Goal: Find specific page/section: Find specific page/section

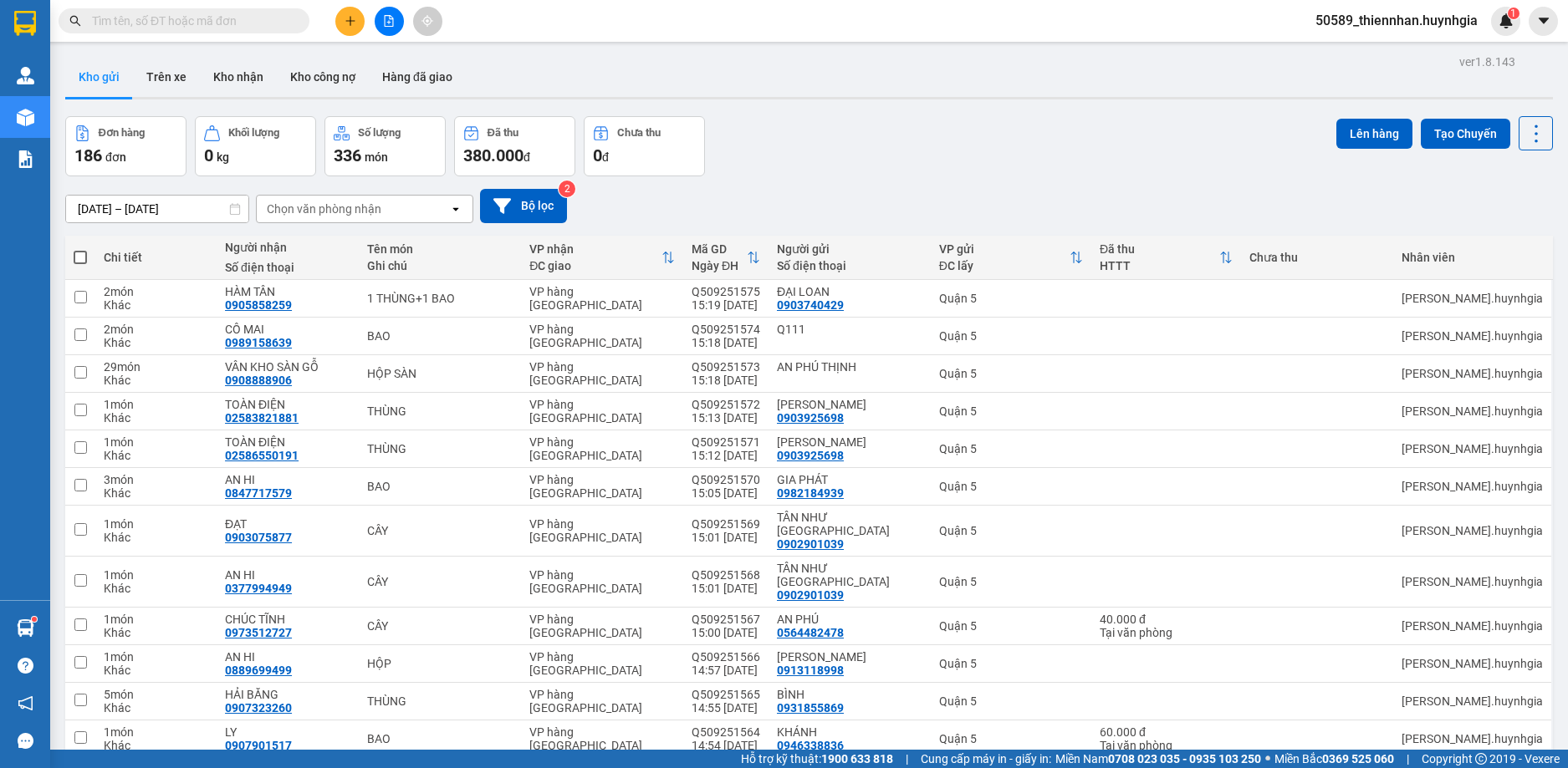
drag, startPoint x: 251, startPoint y: 76, endPoint x: 100, endPoint y: 77, distance: 151.0
click at [250, 75] on button "Kho nhận" at bounding box center [238, 76] width 77 height 40
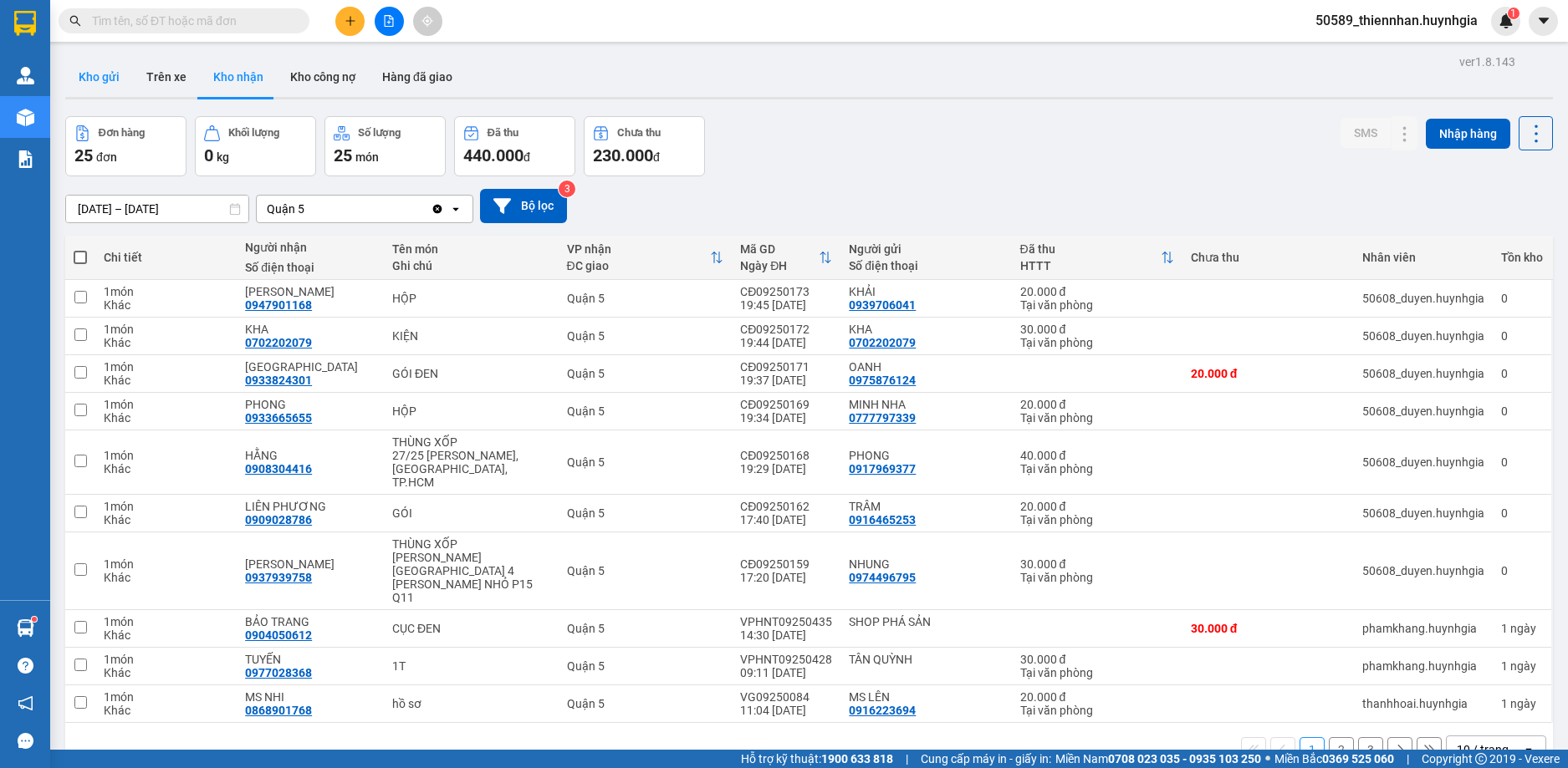
click at [100, 77] on button "Kho gửi" at bounding box center [99, 76] width 67 height 40
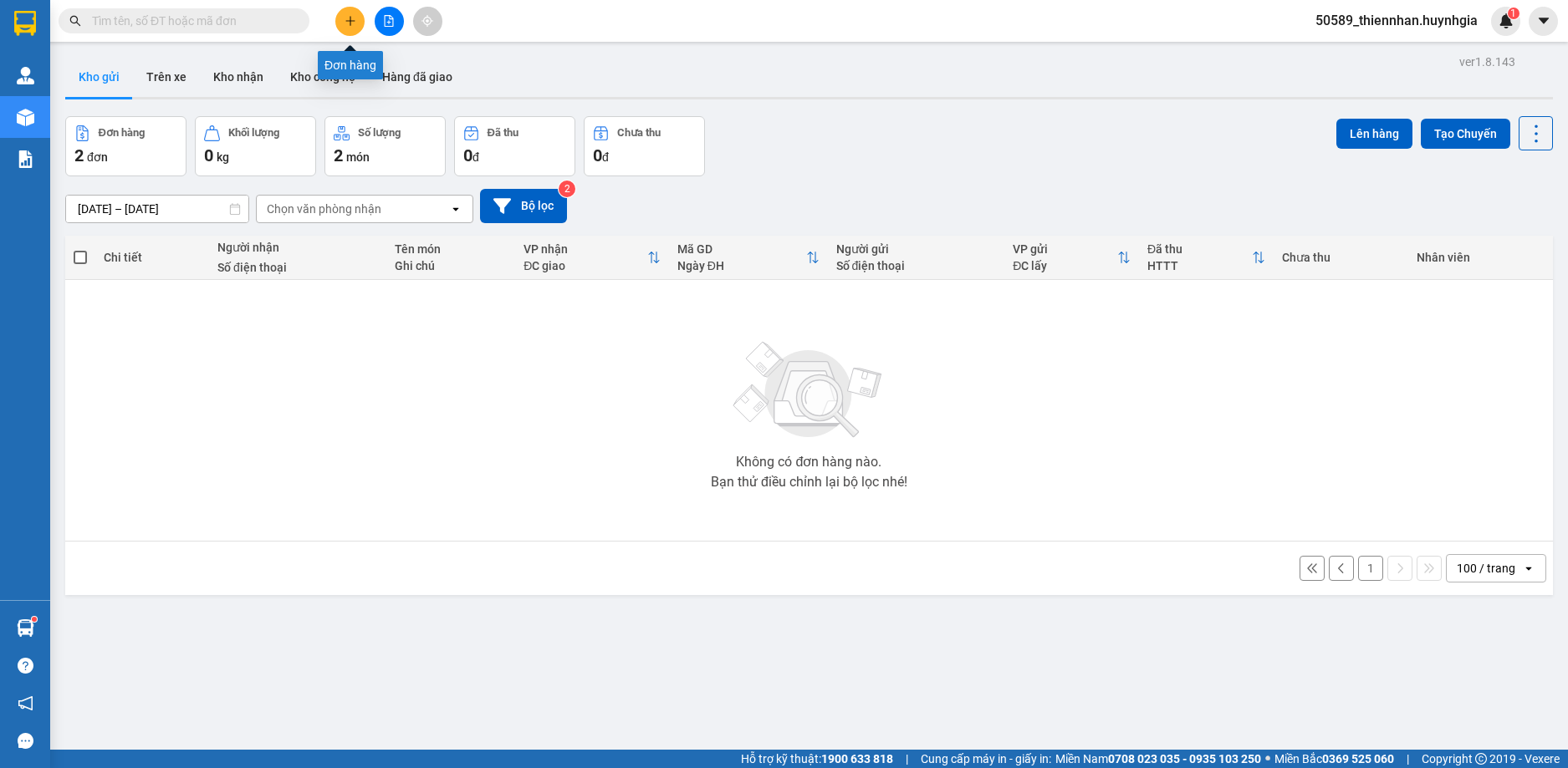
click at [385, 20] on icon "file-add" at bounding box center [389, 21] width 9 height 12
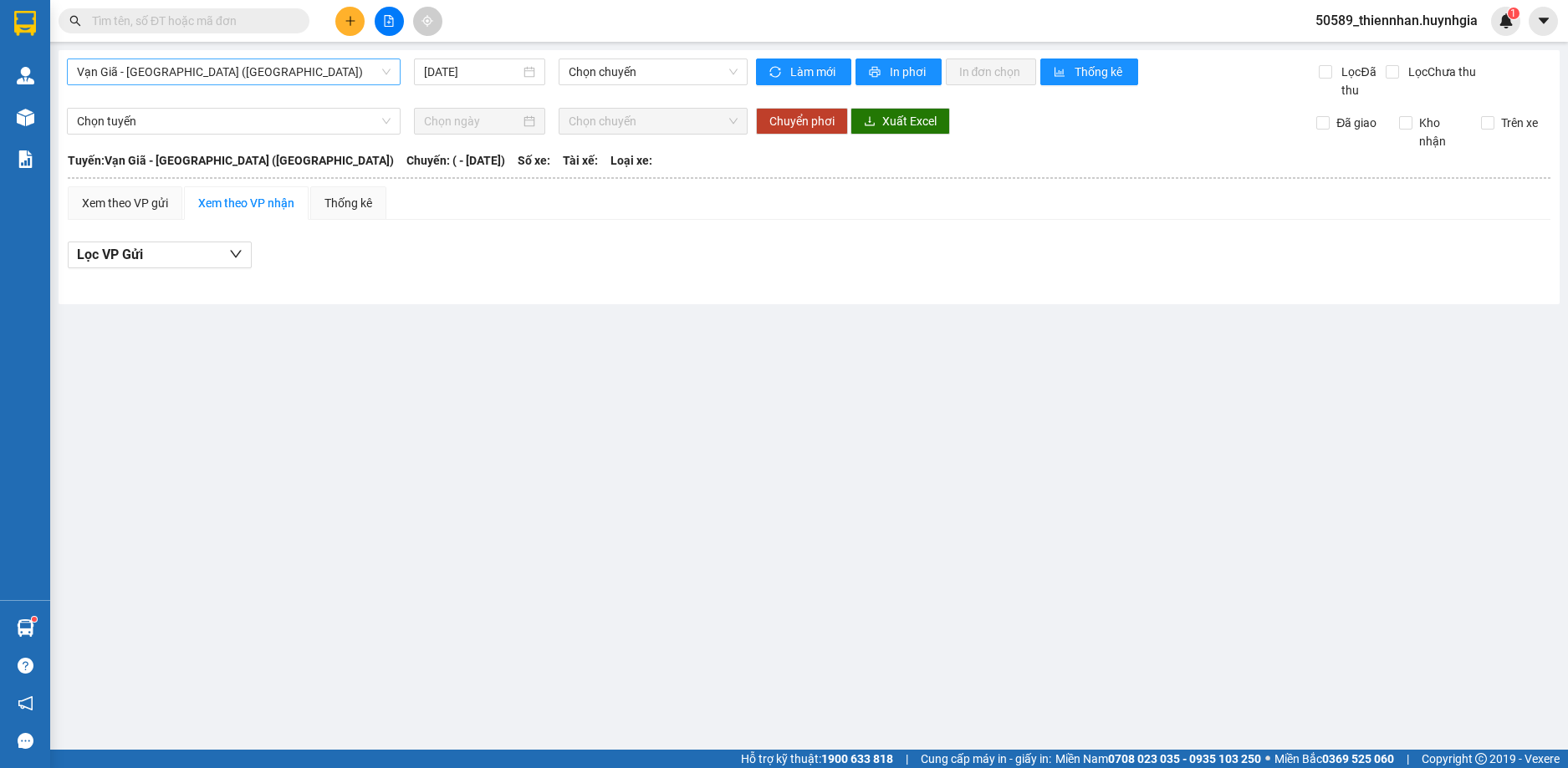
click at [157, 70] on span "Vạn Giã - [GEOGRAPHIC_DATA] ([GEOGRAPHIC_DATA])" at bounding box center [234, 71] width 314 height 25
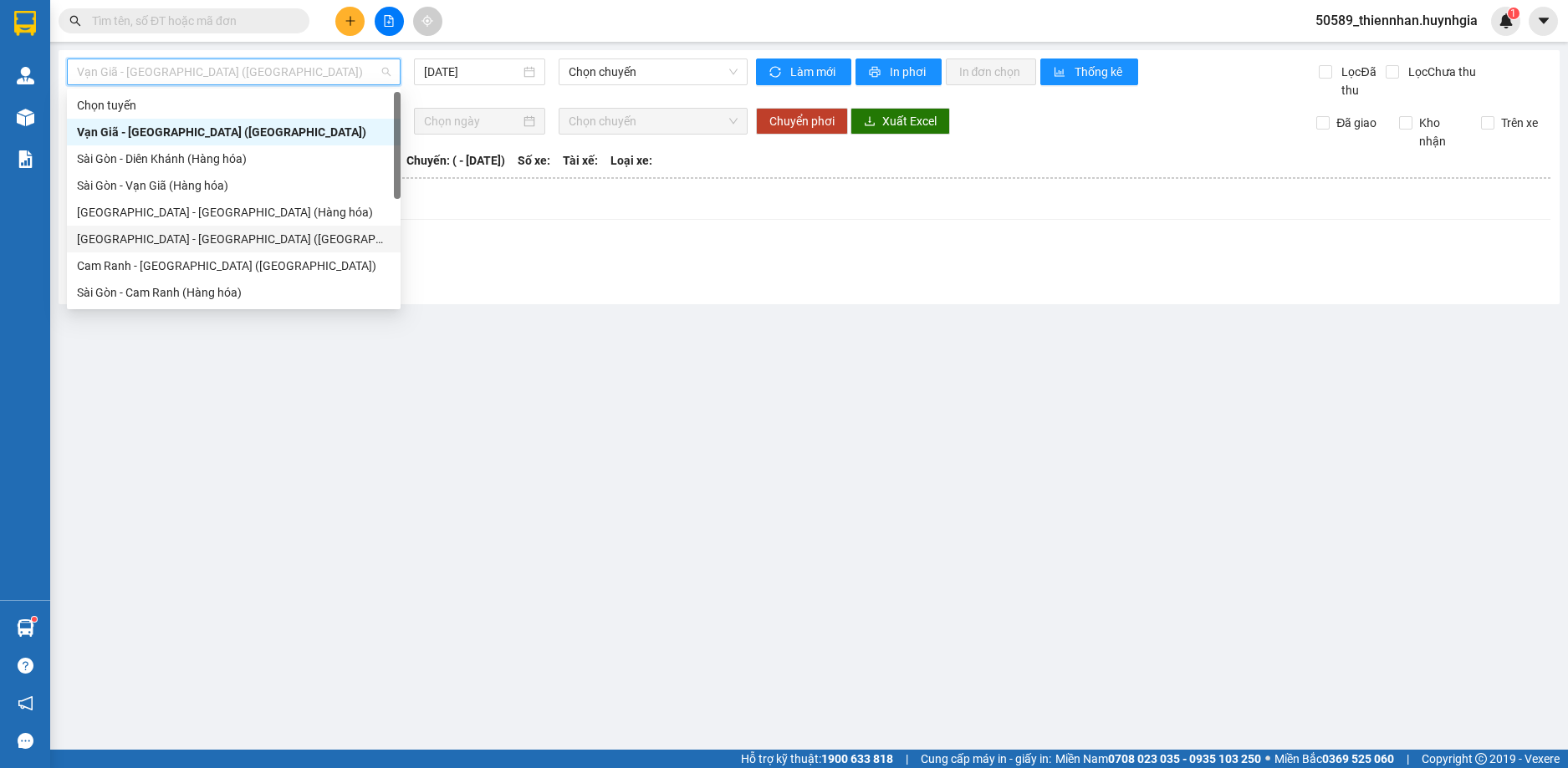
scroll to position [234, 0]
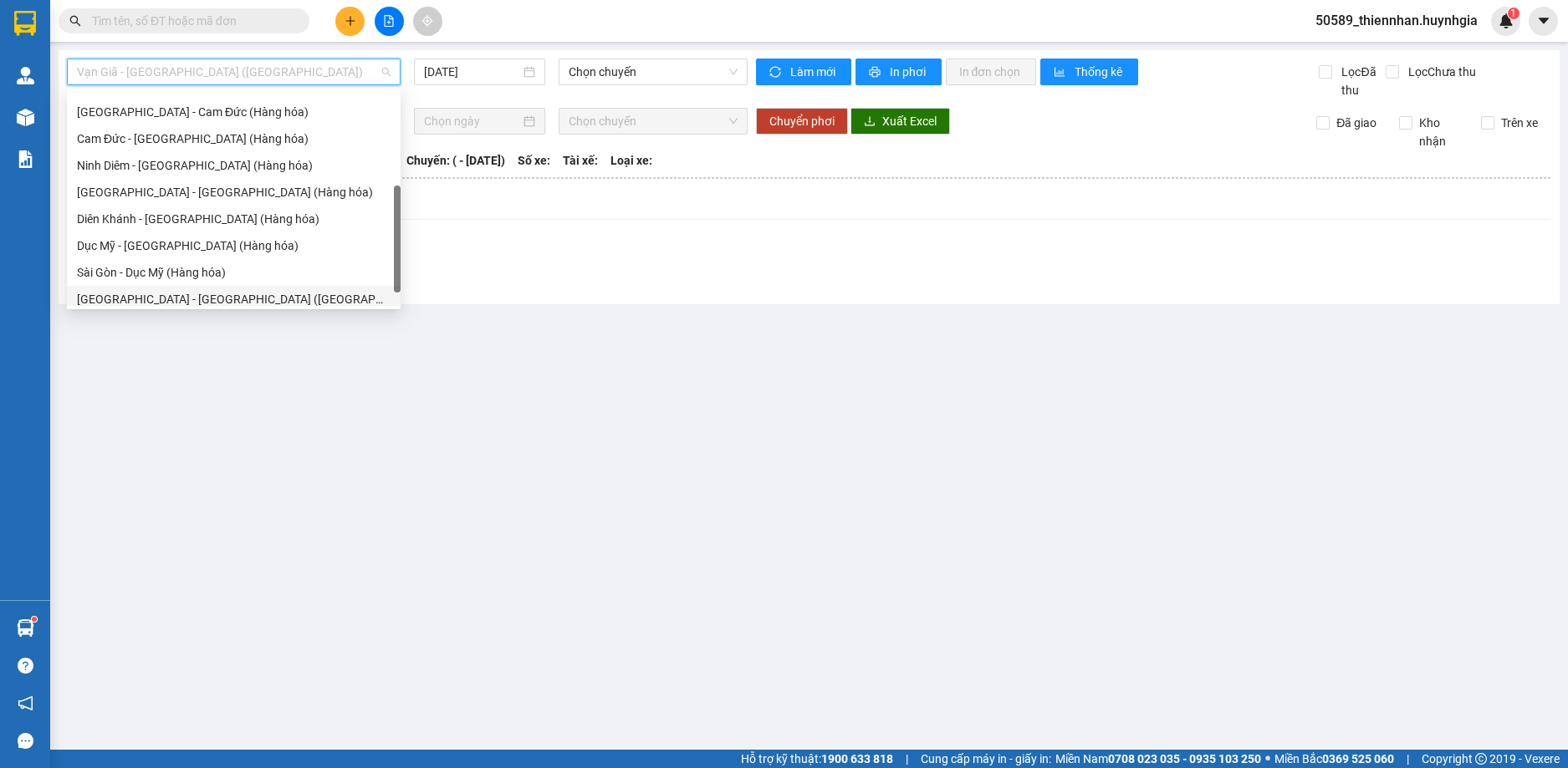
click at [184, 294] on div "[GEOGRAPHIC_DATA] - [GEOGRAPHIC_DATA] ([GEOGRAPHIC_DATA])" at bounding box center [234, 299] width 314 height 19
type input "[DATE]"
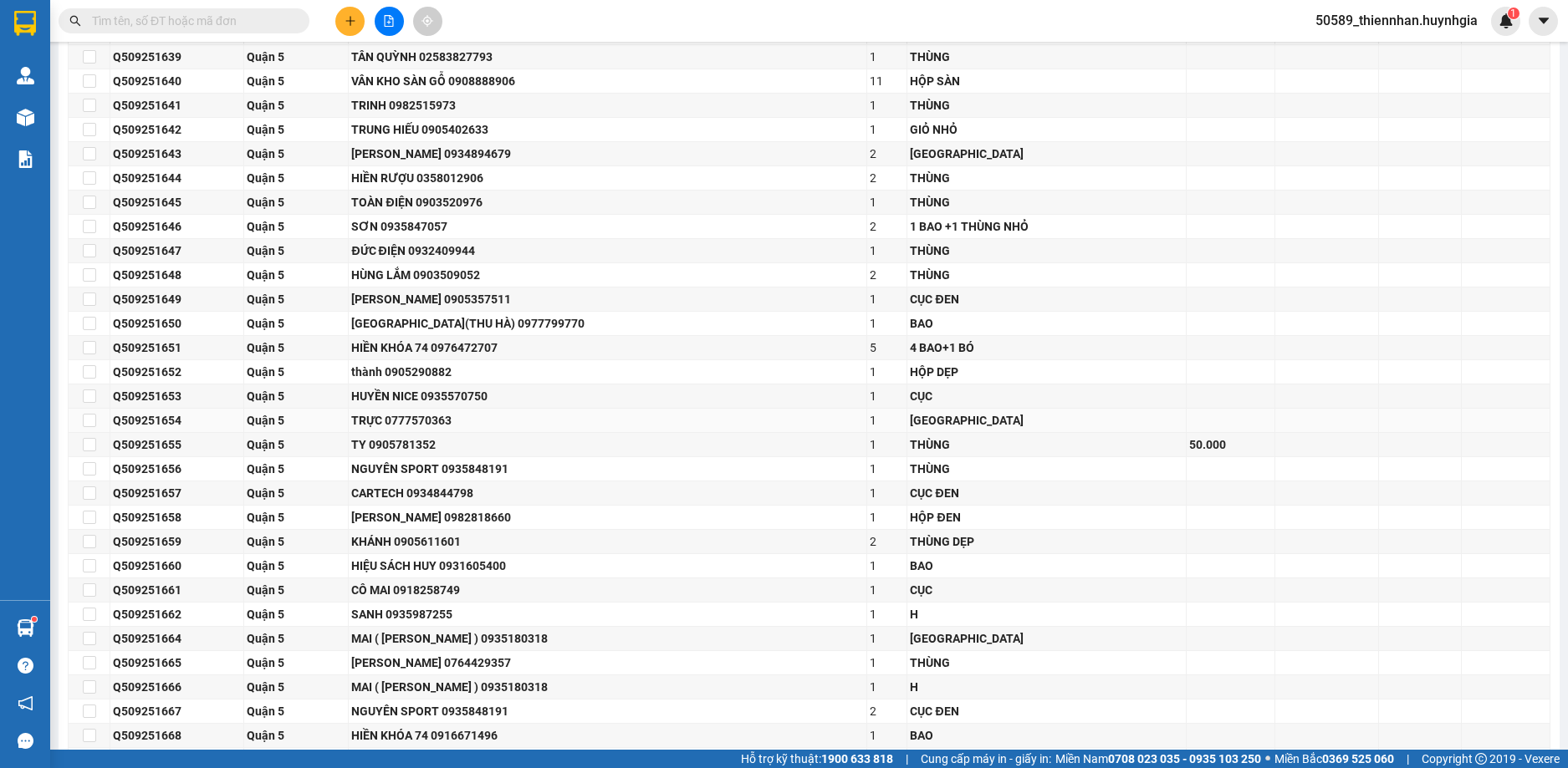
scroll to position [3982, 0]
